Goal: Transaction & Acquisition: Purchase product/service

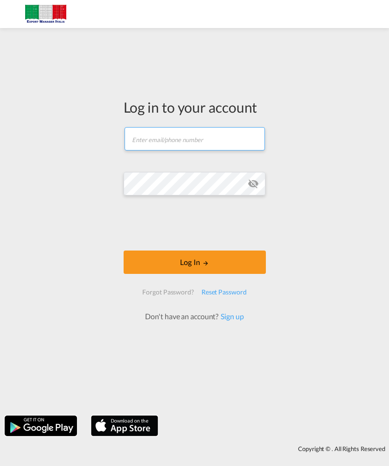
click at [221, 136] on input "text" at bounding box center [195, 138] width 141 height 23
click at [195, 268] on button "Log In" at bounding box center [195, 261] width 142 height 23
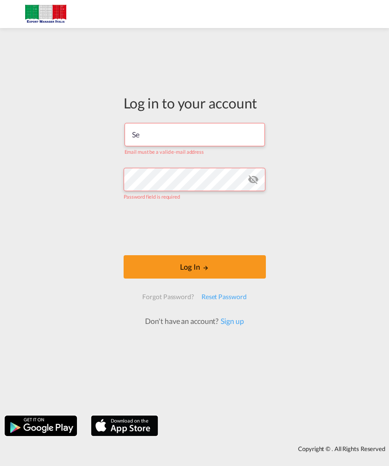
type input "S"
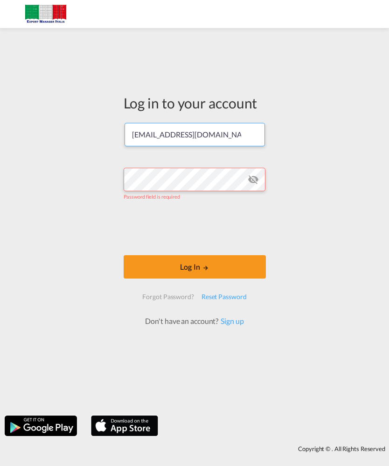
type input "[EMAIL_ADDRESS][DOMAIN_NAME]"
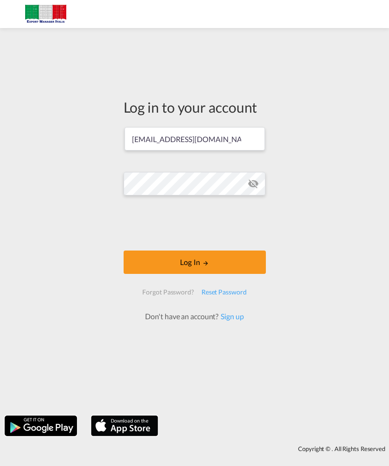
click at [255, 178] on md-icon "icon-eye-off" at bounding box center [253, 183] width 11 height 11
click at [210, 272] on button "Log In" at bounding box center [195, 261] width 142 height 23
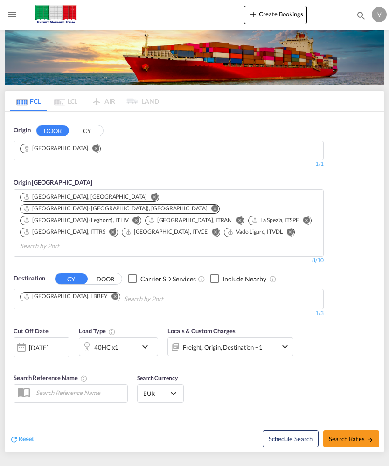
click at [357, 430] on button "Search Rates" at bounding box center [352, 438] width 56 height 17
type input "Bologna to LBBEY / [DATE]"
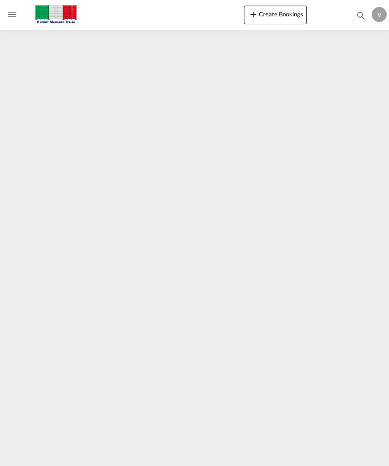
click at [360, 23] on div at bounding box center [361, 17] width 10 height 14
click at [13, 6] on button "Toggle Mobile Navigation" at bounding box center [12, 14] width 19 height 19
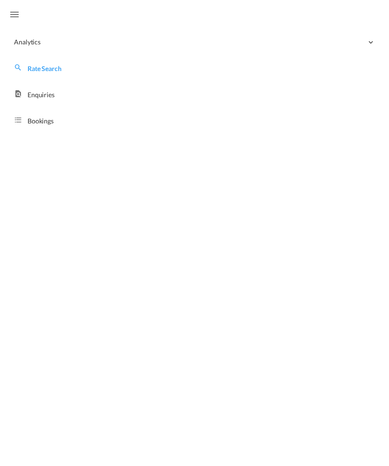
click at [56, 74] on link "Rate Search" at bounding box center [194, 68] width 375 height 22
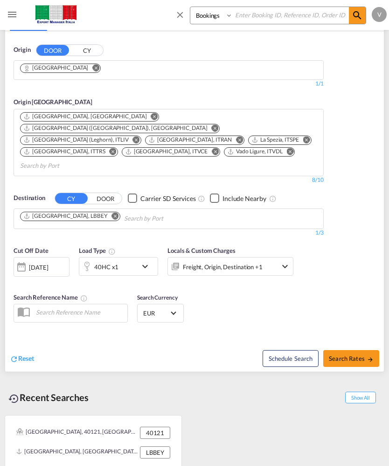
scroll to position [80, 0]
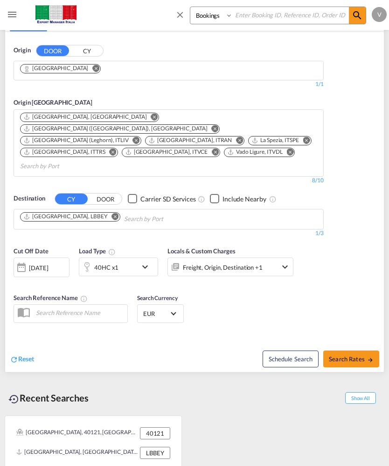
click at [355, 355] on span "Search Rates" at bounding box center [351, 358] width 45 height 7
type input "Bologna to LBBEY / [DATE]"
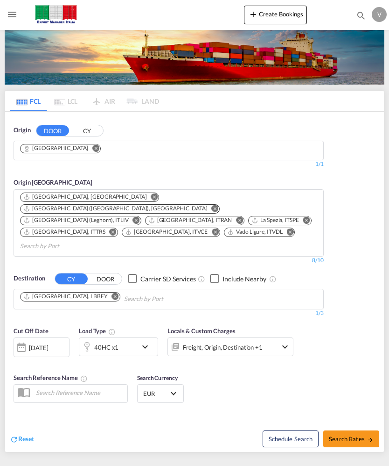
click at [353, 435] on span "Search Rates" at bounding box center [351, 438] width 45 height 7
type input "Bologna to LBBEY / [DATE]"
